Goal: Find specific page/section: Find specific page/section

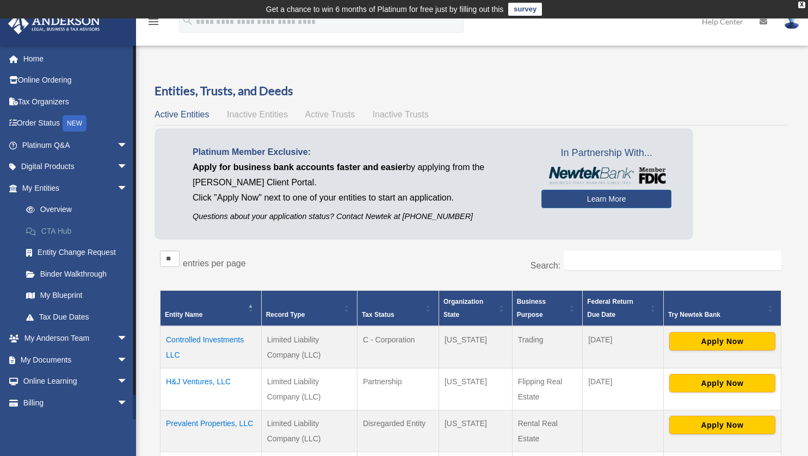
click at [75, 238] on link "CTA Hub" at bounding box center [79, 231] width 129 height 22
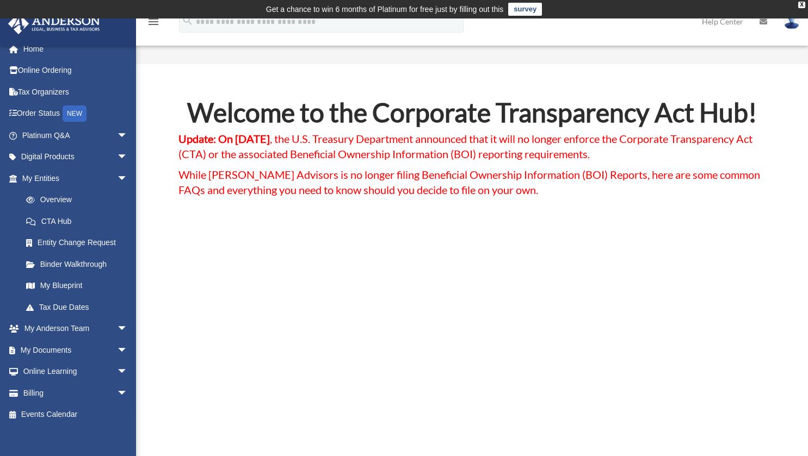
scroll to position [10, 0]
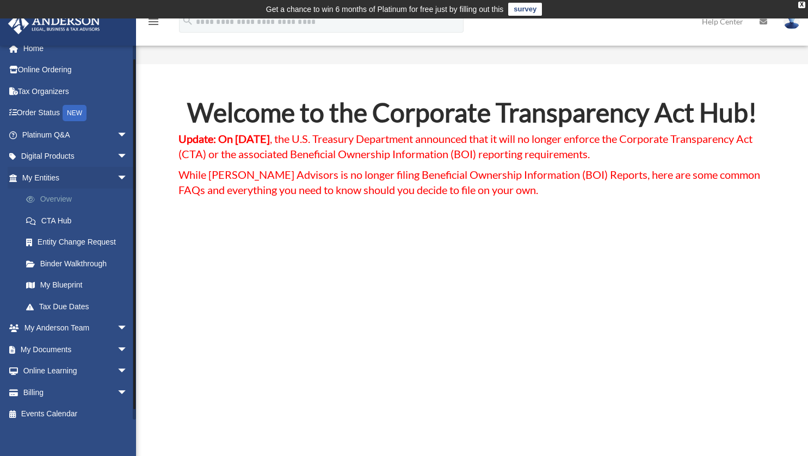
click at [58, 198] on link "Overview" at bounding box center [79, 200] width 129 height 22
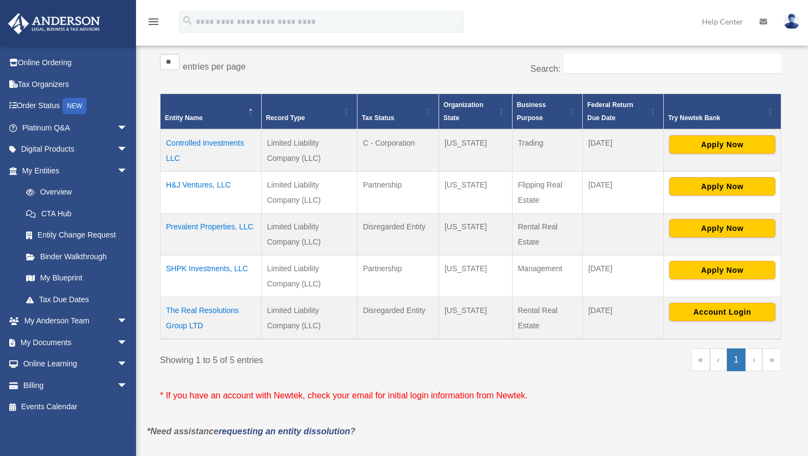
scroll to position [199, 0]
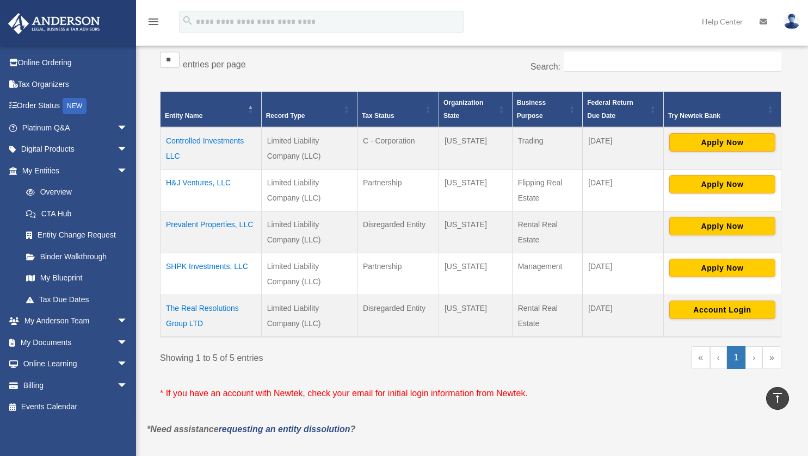
click at [218, 224] on td "Prevalent Properties, LLC" at bounding box center [210, 233] width 101 height 42
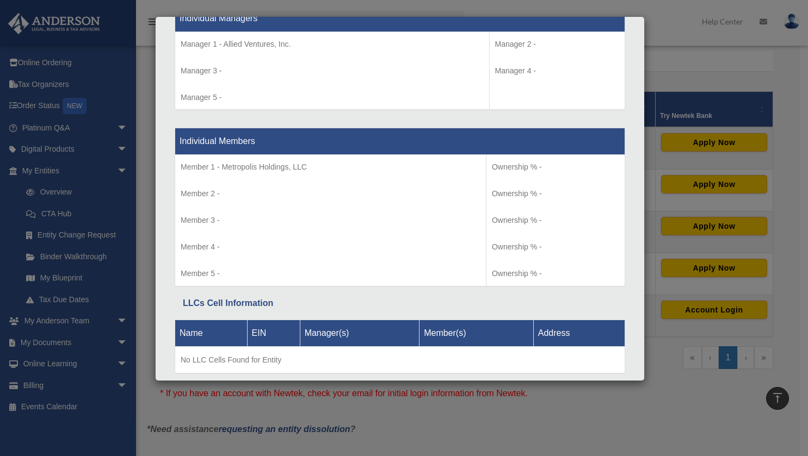
scroll to position [1035, 0]
